Goal: Task Accomplishment & Management: Manage account settings

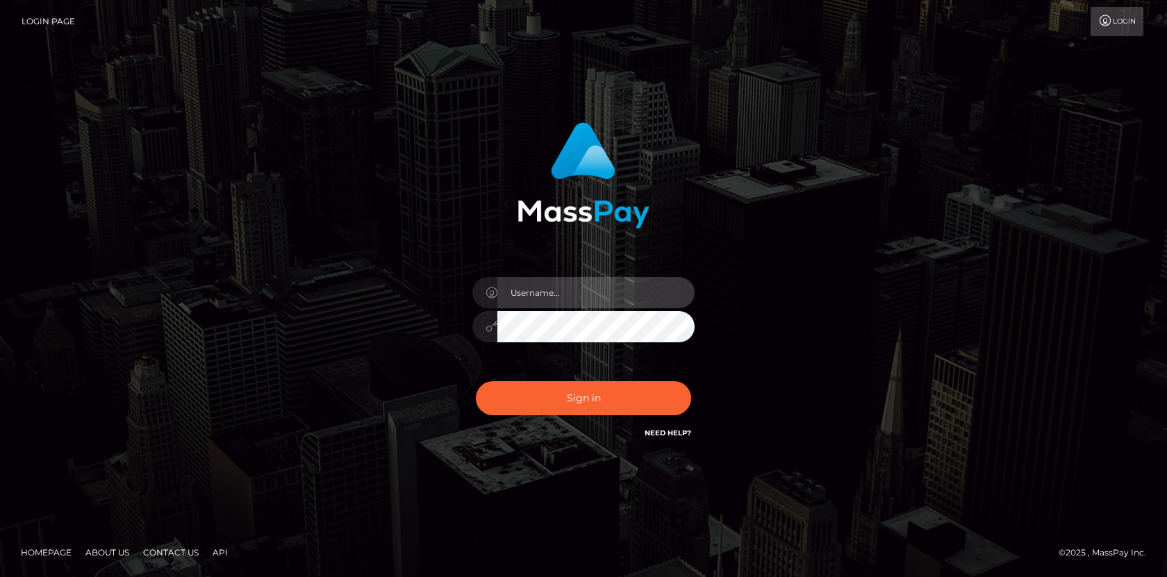
click at [560, 301] on input "text" at bounding box center [595, 292] width 197 height 31
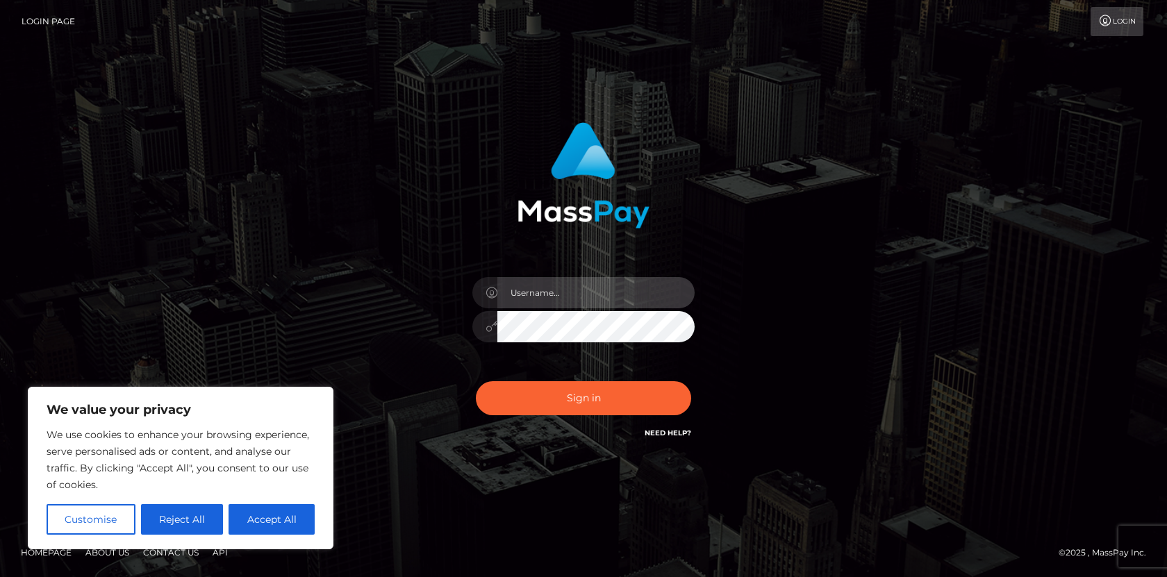
type input "[EMAIL_ADDRESS][DOMAIN_NAME]"
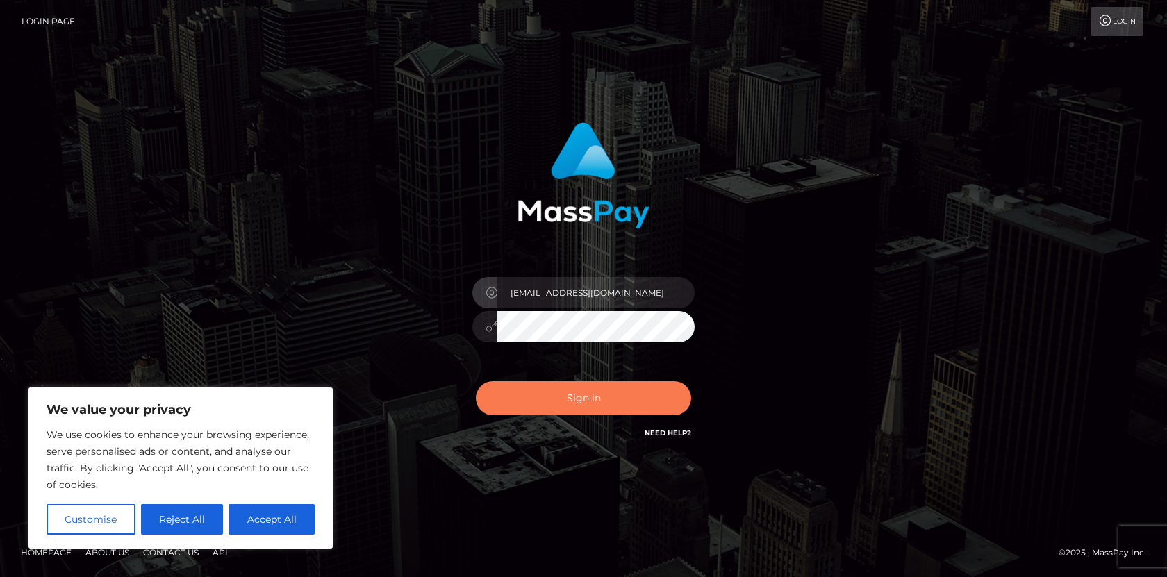
click at [558, 413] on button "Sign in" at bounding box center [583, 398] width 215 height 34
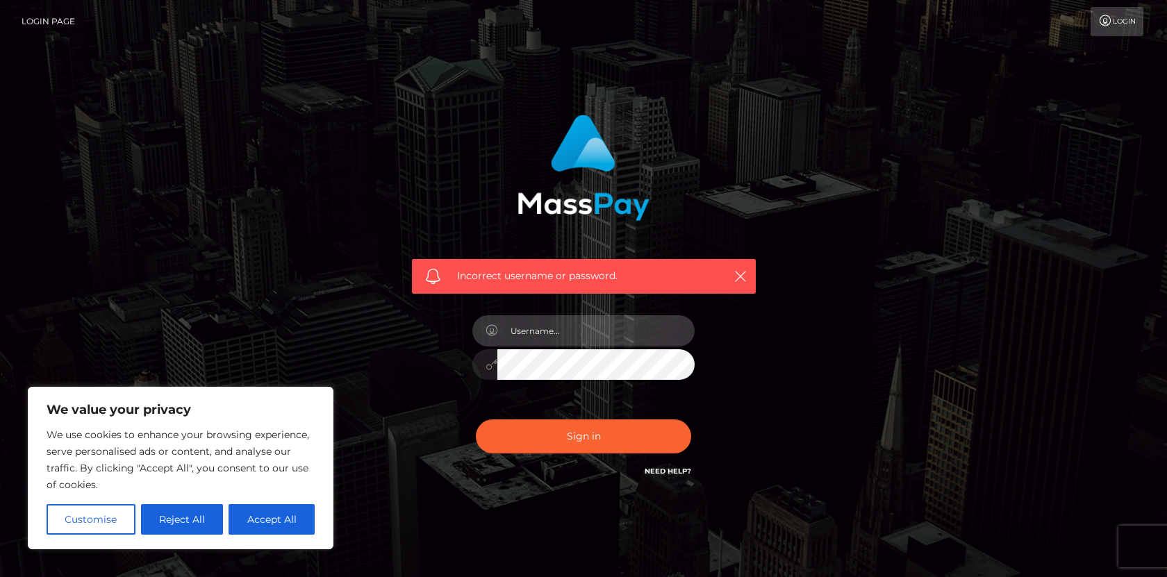
click at [551, 321] on input "text" at bounding box center [595, 330] width 197 height 31
click at [658, 324] on input "[EMAIL_ADDRESS][DOMAIN_NAME]" at bounding box center [595, 330] width 197 height 31
click at [660, 331] on input "[EMAIL_ADDRESS][DOMAIN_NAME]" at bounding box center [595, 330] width 197 height 31
type input "[EMAIL_ADDRESS][DOMAIN_NAME]"
click at [540, 454] on div "Sign in Need Help?" at bounding box center [583, 442] width 243 height 62
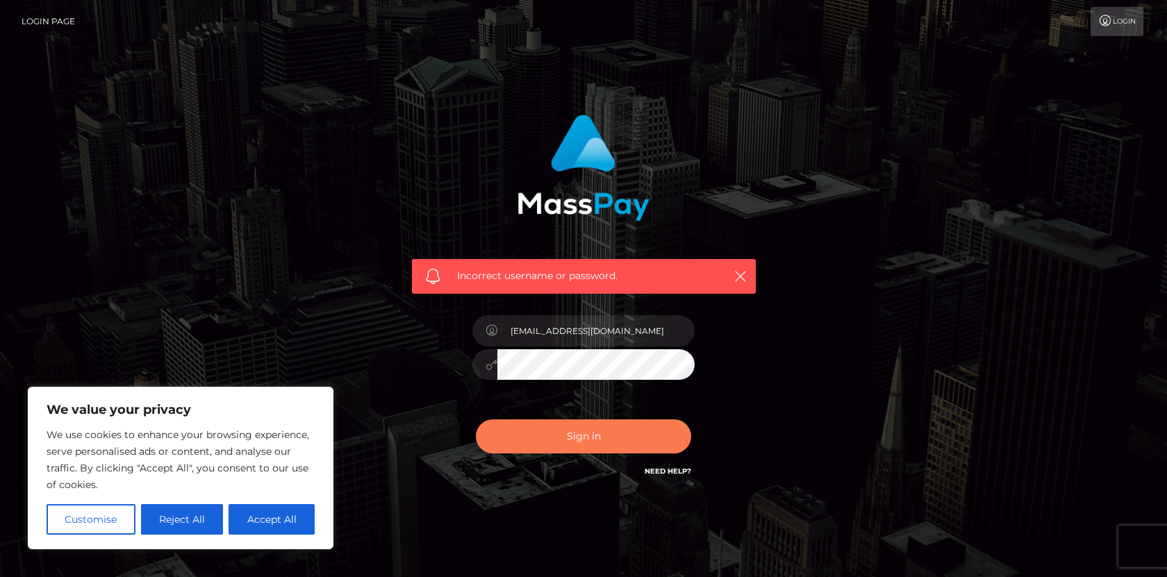
click at [542, 447] on button "Sign in" at bounding box center [583, 436] width 215 height 34
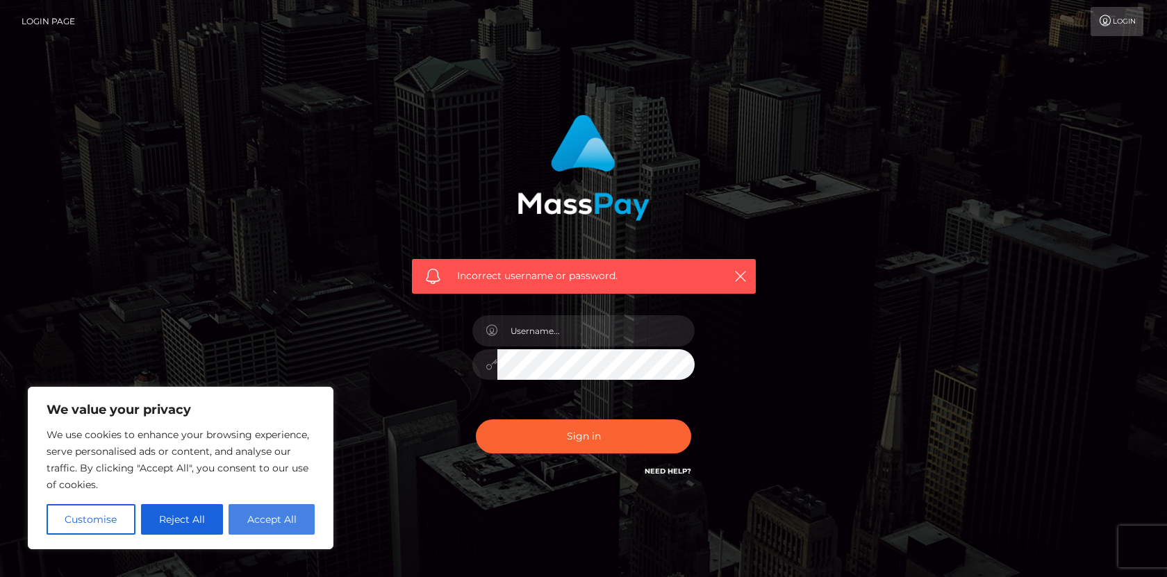
click at [276, 517] on button "Accept All" at bounding box center [271, 519] width 86 height 31
checkbox input "true"
